Goal: Task Accomplishment & Management: Complete application form

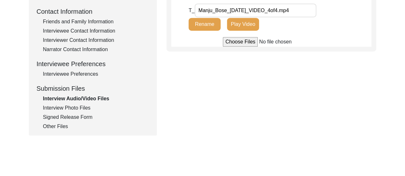
scroll to position [286, 0]
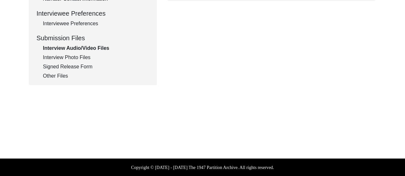
click at [55, 78] on div "Other Files" at bounding box center [96, 76] width 106 height 8
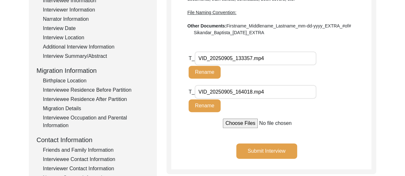
scroll to position [120, 0]
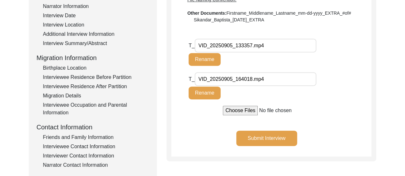
click at [87, 134] on div "Friends and Family Information" at bounding box center [96, 138] width 106 height 8
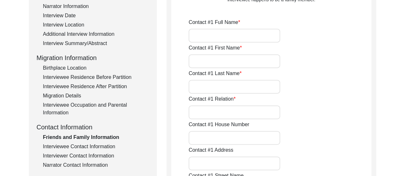
type input "[PERSON_NAME]"
type input "Bose"
type input "Paternal granddaughter"
type input "AE689,"
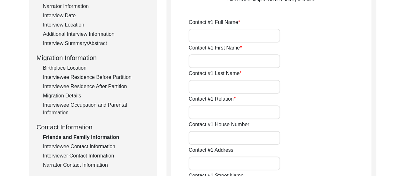
type input "Sector 1,"
type input "[GEOGRAPHIC_DATA],"
type input "North 24 Parganas,"
type input "[GEOGRAPHIC_DATA],"
type input "700064"
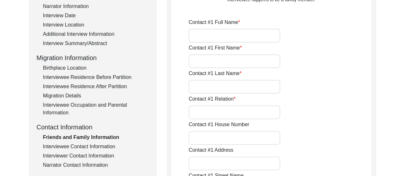
type input "[GEOGRAPHIC_DATA]"
type input "7044043357"
type input "[EMAIL_ADDRESS][DOMAIN_NAME]"
type input "[PERSON_NAME]"
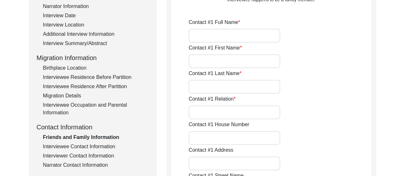
type input "Dhar"
type input "Daughter-in-law"
type input "AE689,"
type input "Sector 1,"
type input "[GEOGRAPHIC_DATA],"
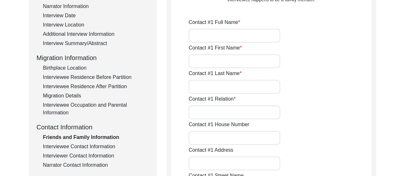
type input "North 24 Parganas,"
type input "[GEOGRAPHIC_DATA],"
type input "700064"
type input "[GEOGRAPHIC_DATA]"
type input "9830385377"
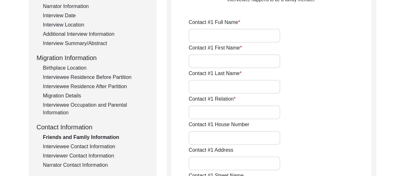
type input "[EMAIL_ADDRESS][DOMAIN_NAME]"
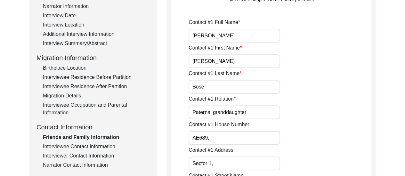
click at [95, 163] on div "Narrator Contact Information" at bounding box center [96, 166] width 106 height 8
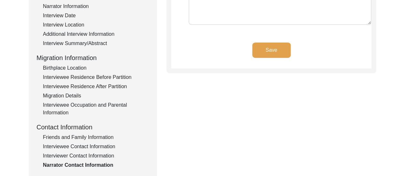
type textarea "[PERSON_NAME] Contact number: [PHONE_NUMBER] Email: [EMAIL_ADDRESS][DOMAIN_NAME]"
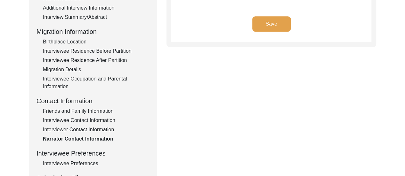
scroll to position [158, 0]
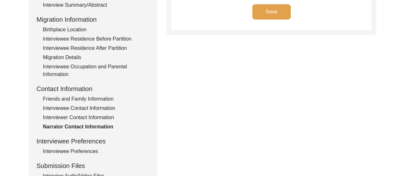
click at [76, 174] on div "Interview Audio/Video Files" at bounding box center [96, 176] width 106 height 8
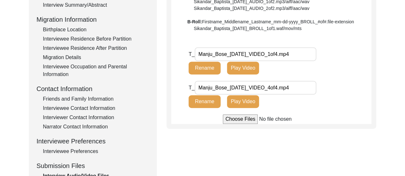
drag, startPoint x: 200, startPoint y: 54, endPoint x: 286, endPoint y: 53, distance: 85.7
click at [286, 53] on input "Manju_Bose_[DATE]_VIDEO_1of4.mp4" at bounding box center [256, 54] width 122 height 14
click at [190, 134] on div "Submission Form Interview Information Interviewee Information Interviewer Infor…" at bounding box center [202, 63] width 347 height 300
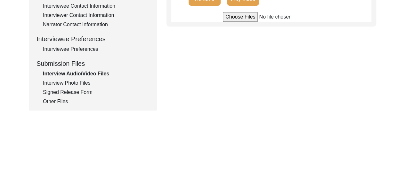
scroll to position [260, 0]
click at [62, 101] on div "Other Files" at bounding box center [96, 102] width 106 height 8
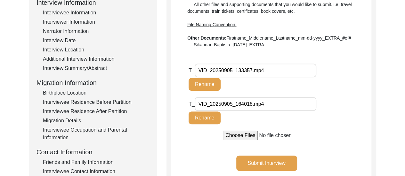
scroll to position [94, 0]
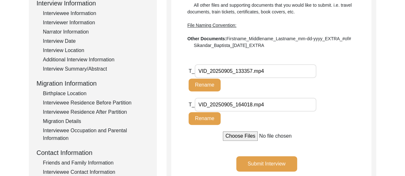
drag, startPoint x: 199, startPoint y: 105, endPoint x: 252, endPoint y: 104, distance: 53.4
click at [252, 104] on input "VID_20250905_164018.mp4" at bounding box center [256, 105] width 122 height 14
click at [243, 107] on input "VID_20250905_164018.mp4" at bounding box center [256, 105] width 122 height 14
click at [231, 106] on input "VID_20250905_164018.mp4" at bounding box center [256, 105] width 122 height 14
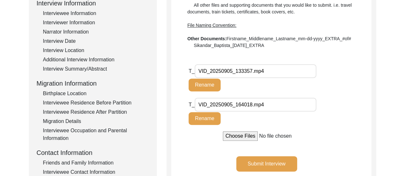
click at [231, 106] on input "VID_20250905_164018.mp4" at bounding box center [256, 105] width 122 height 14
drag, startPoint x: 197, startPoint y: 106, endPoint x: 252, endPoint y: 105, distance: 55.0
click at [252, 105] on input "VID_20250905_164018.mp4" at bounding box center [256, 105] width 122 height 14
paste input "Manju_Bose_[DATE]_VIDEO_1of4"
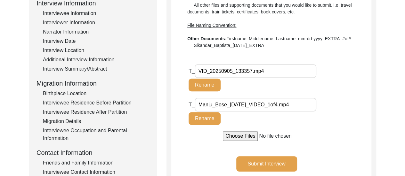
click at [281, 103] on input "Manju_Bose_[DATE]_VIDEO_1of4.mp4" at bounding box center [256, 105] width 122 height 14
type input "Manju_Bose_[DATE]_VIDEO_3of4.mp4"
click at [210, 117] on button "Rename" at bounding box center [204, 118] width 32 height 13
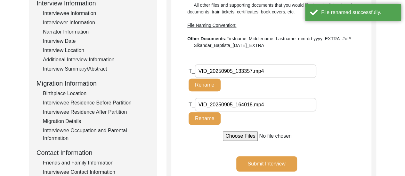
click at [251, 71] on input "VID_20250905_133357.mp4" at bounding box center [256, 71] width 122 height 14
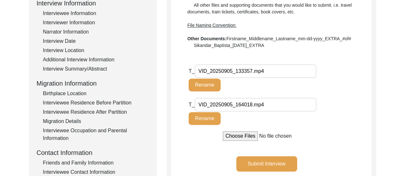
click at [251, 71] on input "VID_20250905_133357.mp4" at bounding box center [256, 71] width 122 height 14
click at [235, 72] on input "VID_20250905_133357.mp4" at bounding box center [256, 71] width 122 height 14
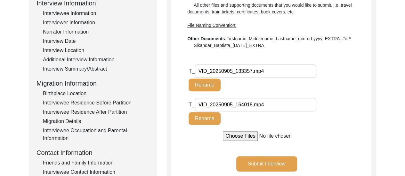
click at [235, 72] on input "VID_20250905_133357.mp4" at bounding box center [256, 71] width 122 height 14
click at [196, 71] on input ".mp4" at bounding box center [256, 71] width 122 height 14
paste input "Manju_Bose_[DATE]_VIDEO_1of4"
click at [280, 72] on input "Manju_Bose_[DATE]_VIDEO_1of4.mp4" at bounding box center [256, 71] width 122 height 14
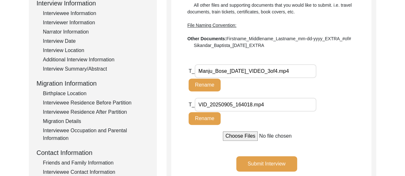
type input "Manju_Bose_[DATE]_VIDEO_3of4.mp4"
click at [208, 86] on button "Rename" at bounding box center [204, 85] width 32 height 13
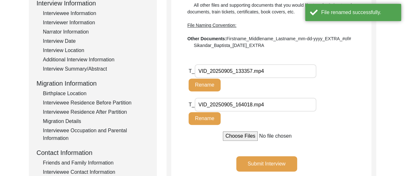
click at [205, 105] on input "VID_20250905_164018.mp4" at bounding box center [256, 105] width 122 height 14
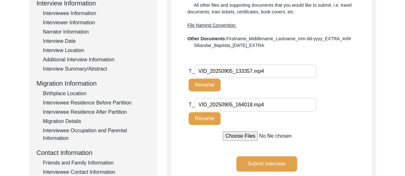
paste input "Manju_Bose_[DATE]_VIDEO_1of4"
click at [281, 105] on input "Manju_Bose_[DATE]_VIDEO_1of4.mp4" at bounding box center [256, 105] width 122 height 14
type input "Manju_Bose_[DATE]_VIDEO_3of4.mp4"
click at [207, 115] on button "Rename" at bounding box center [204, 118] width 32 height 13
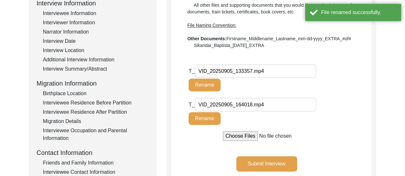
click at [225, 70] on input "VID_20250905_133357.mp4" at bounding box center [256, 71] width 122 height 14
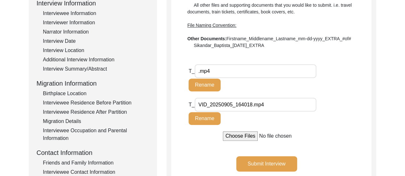
drag, startPoint x: 197, startPoint y: 71, endPoint x: 362, endPoint y: 104, distance: 168.5
click at [362, 104] on div "T_ VID_20250905_164018.mp4 Rename" at bounding box center [279, 115] width 183 height 34
click at [196, 70] on input ".mp4" at bounding box center [256, 71] width 122 height 14
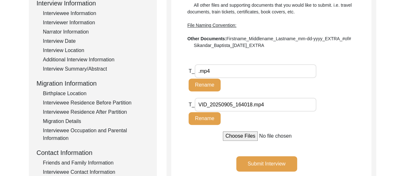
click at [196, 70] on input ".mp4" at bounding box center [256, 71] width 122 height 14
paste input "Manju_Bose_[DATE]_VIDEO_1of4"
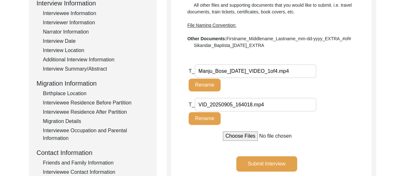
click at [280, 69] on input "Manju_Bose_[DATE]_VIDEO_1of4.mp4" at bounding box center [256, 71] width 122 height 14
type input "Manju_Bose_[DATE]_VIDEO_2of4.mp4"
click at [211, 85] on button "Rename" at bounding box center [204, 85] width 32 height 13
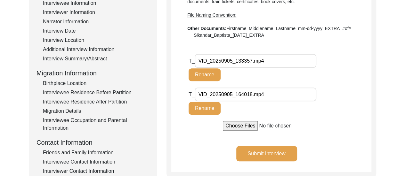
scroll to position [115, 0]
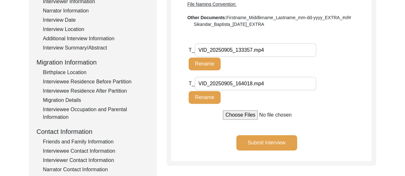
click at [259, 140] on button "Submit Interview" at bounding box center [266, 142] width 61 height 15
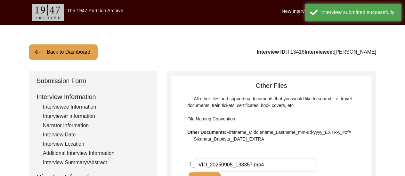
scroll to position [0, 0]
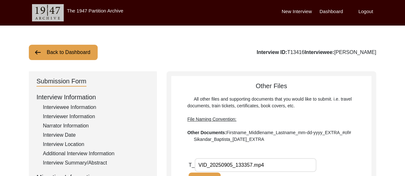
click at [331, 11] on label "Dashboard" at bounding box center [330, 11] width 23 height 7
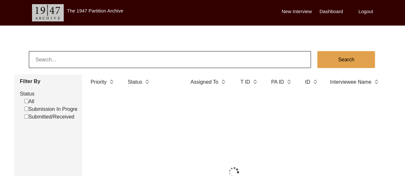
scroll to position [13, 0]
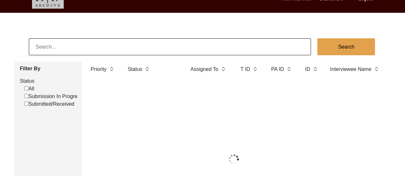
click at [310, 20] on body "The 1947 Partition Archive New Interview Dashboard Logout Search Filter By Stat…" at bounding box center [202, 142] width 405 height 310
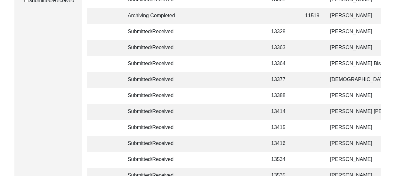
scroll to position [153, 0]
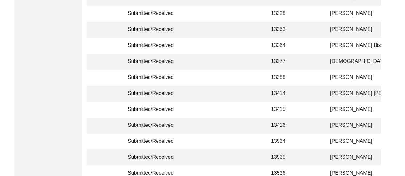
click at [176, 88] on td "Submitted/Received" at bounding box center [153, 94] width 58 height 16
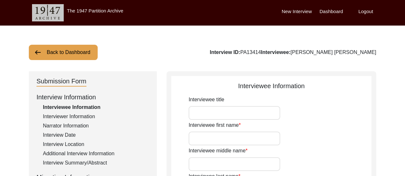
click at [335, 11] on label "Dashboard" at bounding box center [330, 11] width 23 height 7
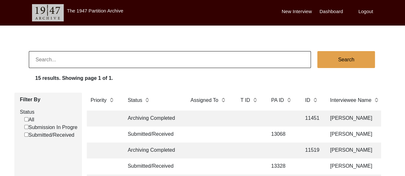
click at [369, 11] on label "Logout" at bounding box center [365, 11] width 15 height 7
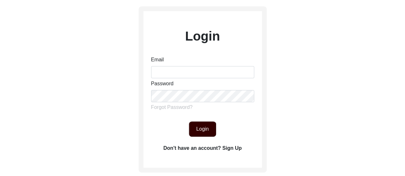
scroll to position [51, 0]
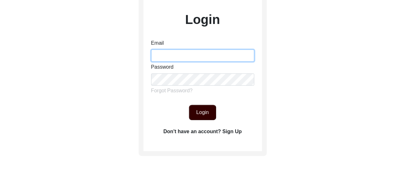
click at [186, 59] on input "Email" at bounding box center [202, 56] width 103 height 12
type input "[EMAIL_ADDRESS][DOMAIN_NAME]"
